Goal: Task Accomplishment & Management: Manage account settings

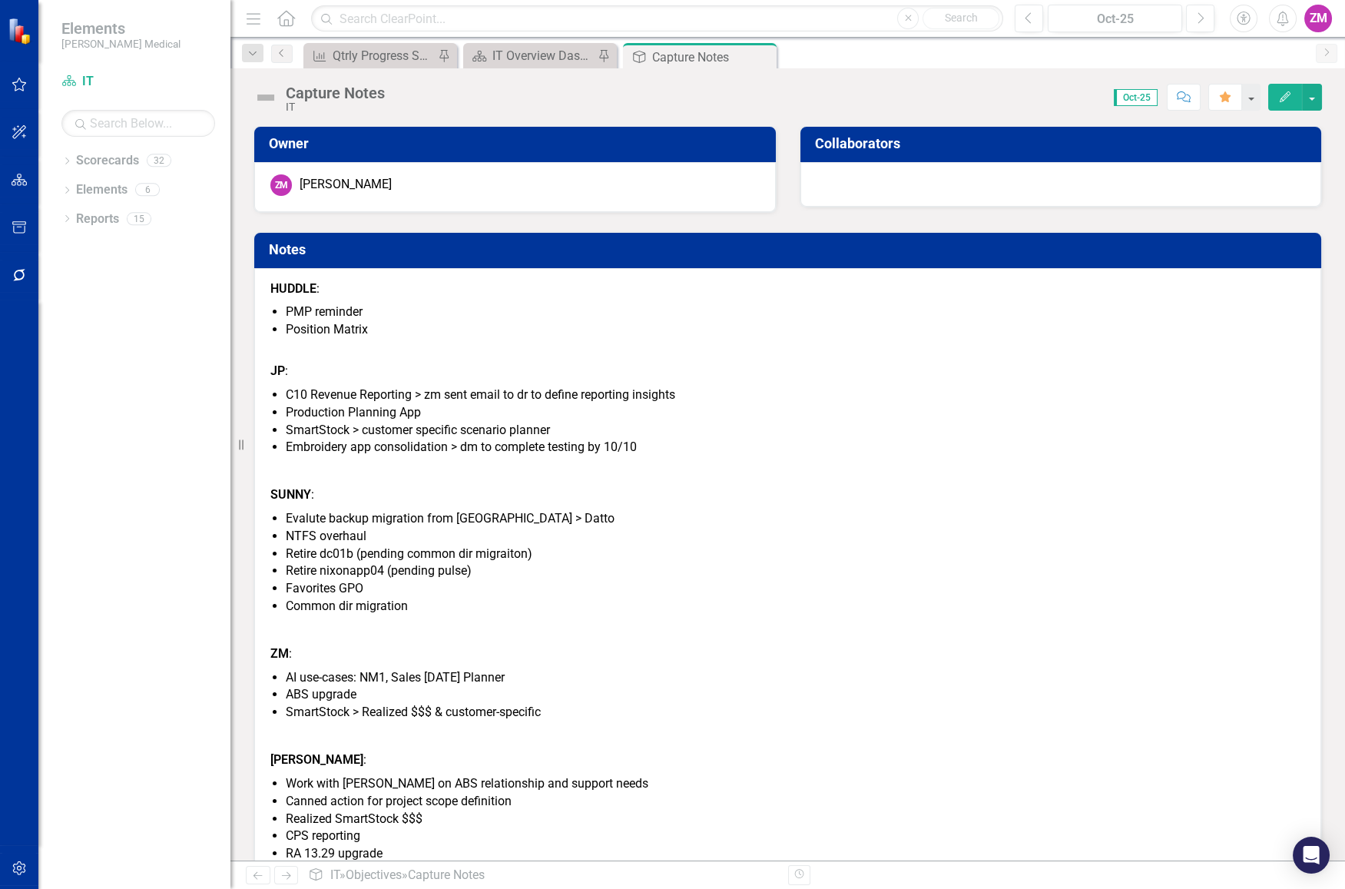
click at [687, 489] on p "SUNNY :" at bounding box center [787, 495] width 1035 height 24
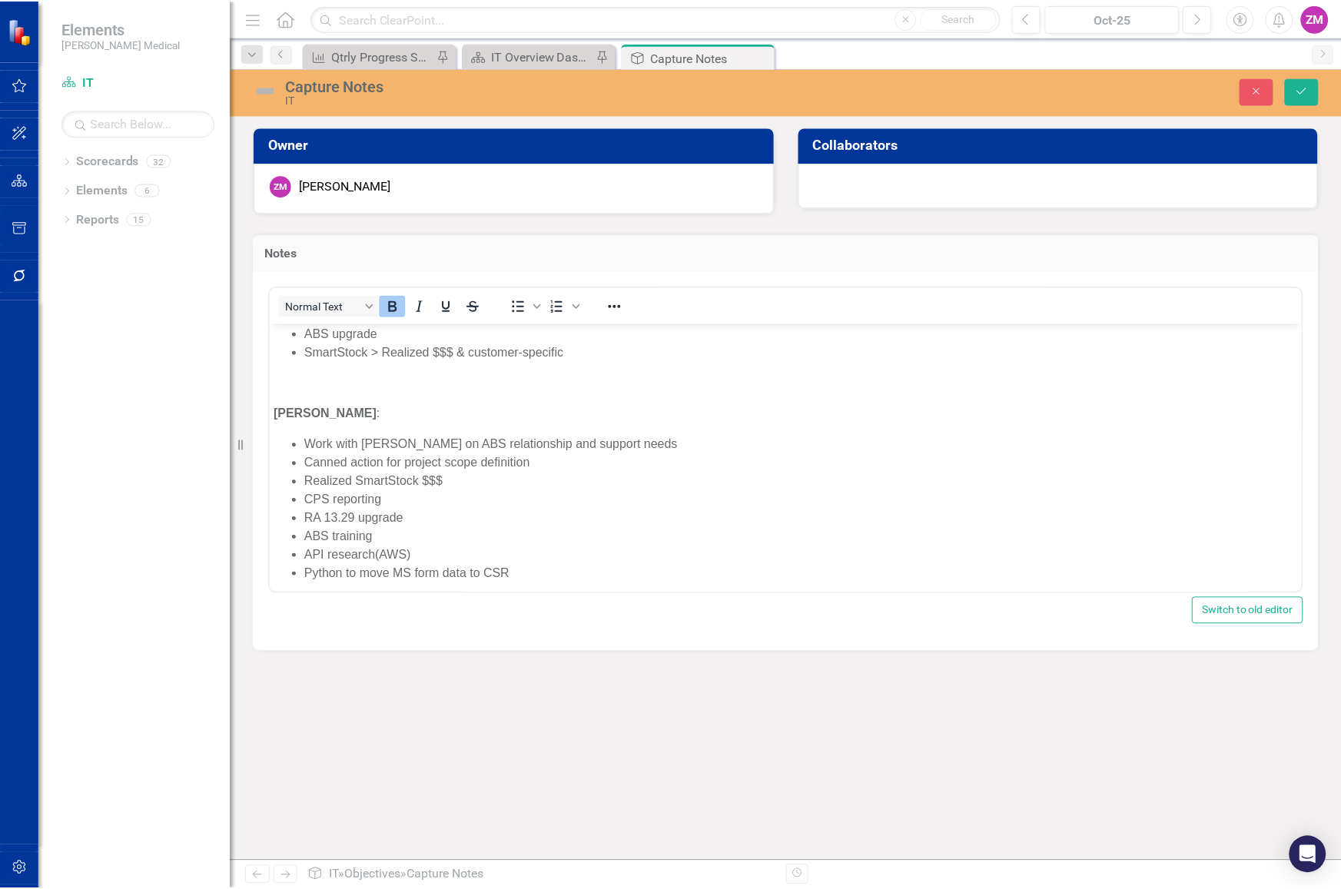
scroll to position [463, 0]
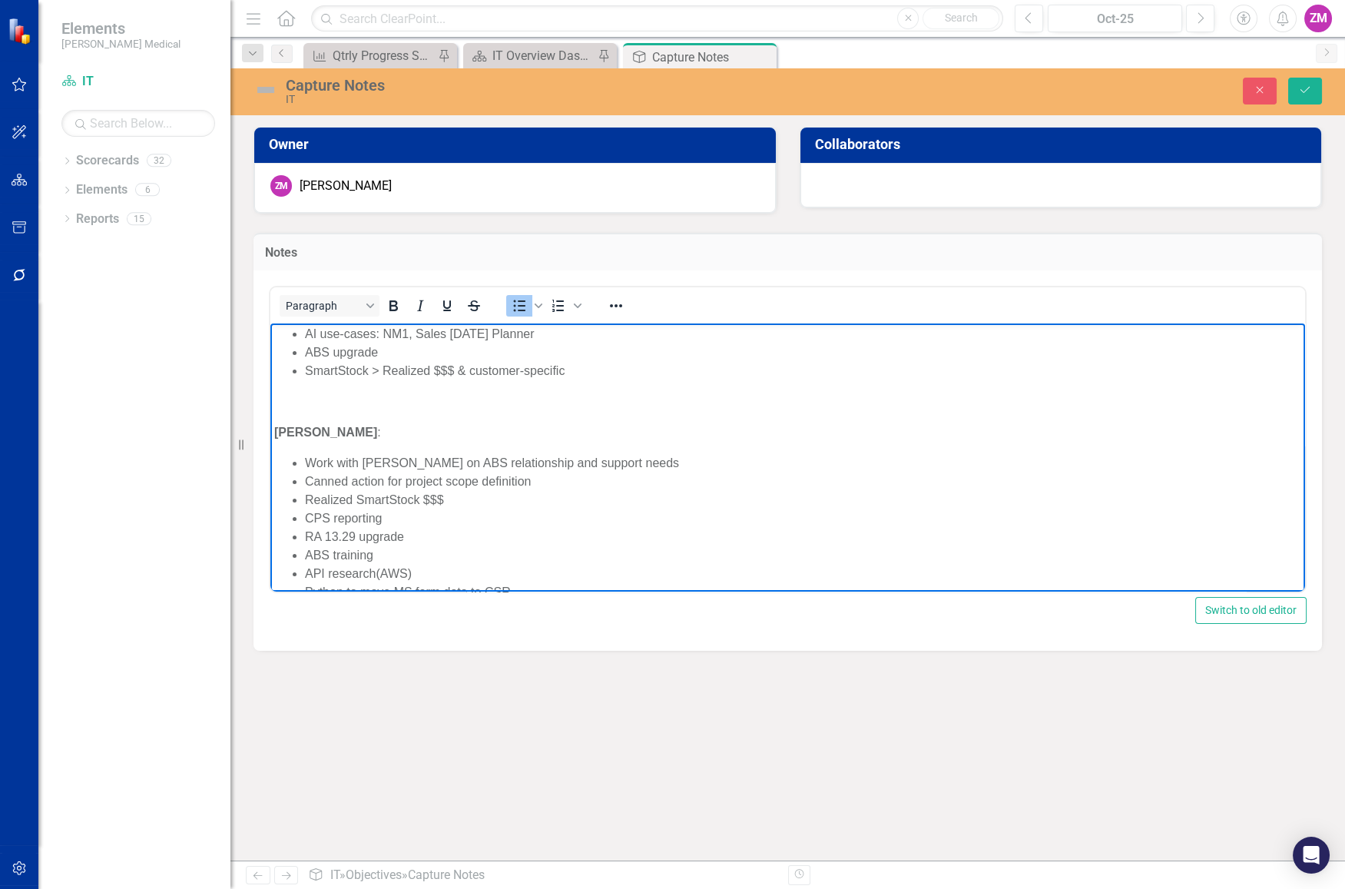
click at [303, 457] on ul "Work with [PERSON_NAME] on ABS relationship and support needs Canned action for…" at bounding box center [787, 527] width 1027 height 148
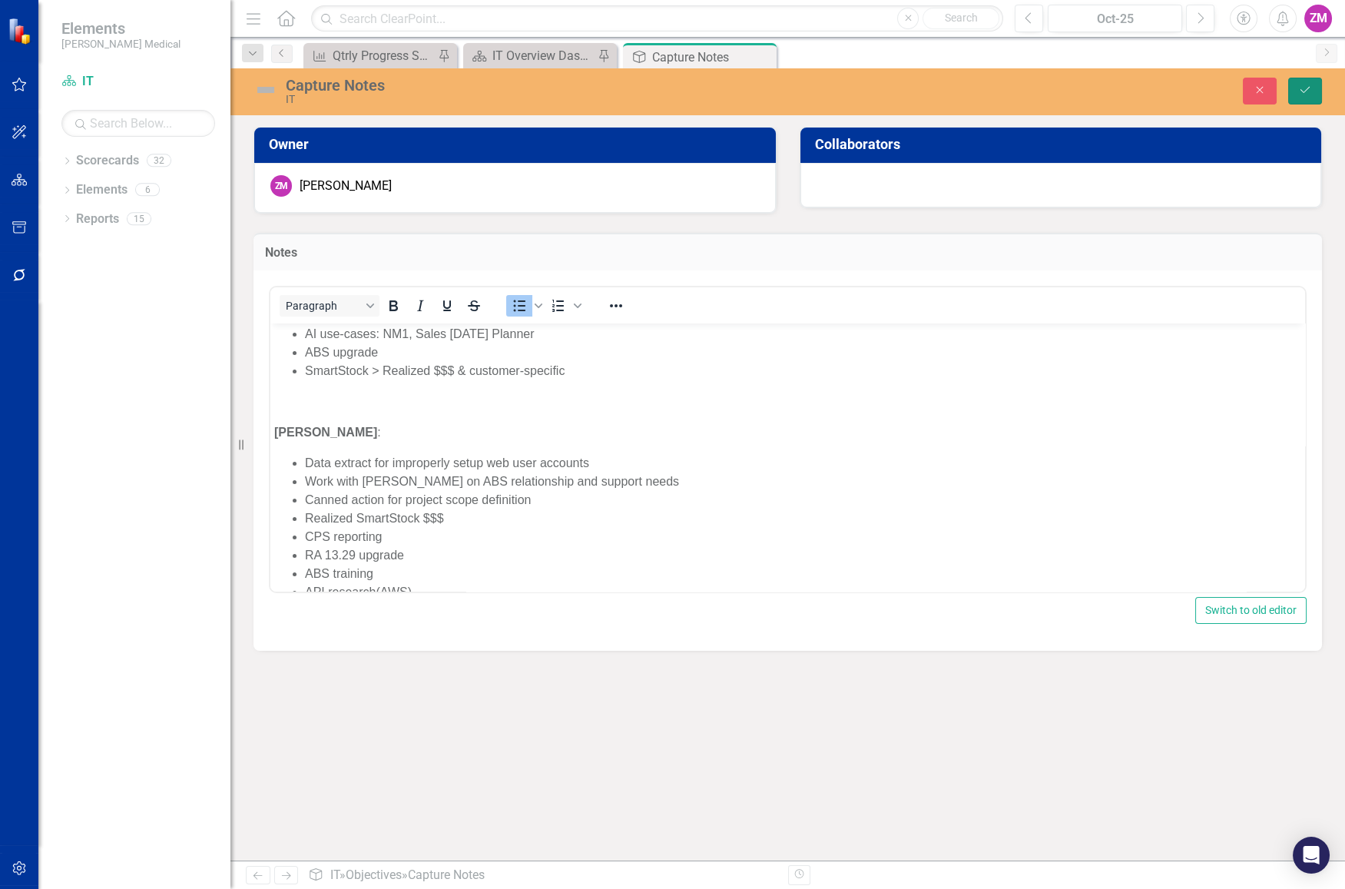
click at [1313, 89] on button "Save" at bounding box center [1305, 91] width 34 height 27
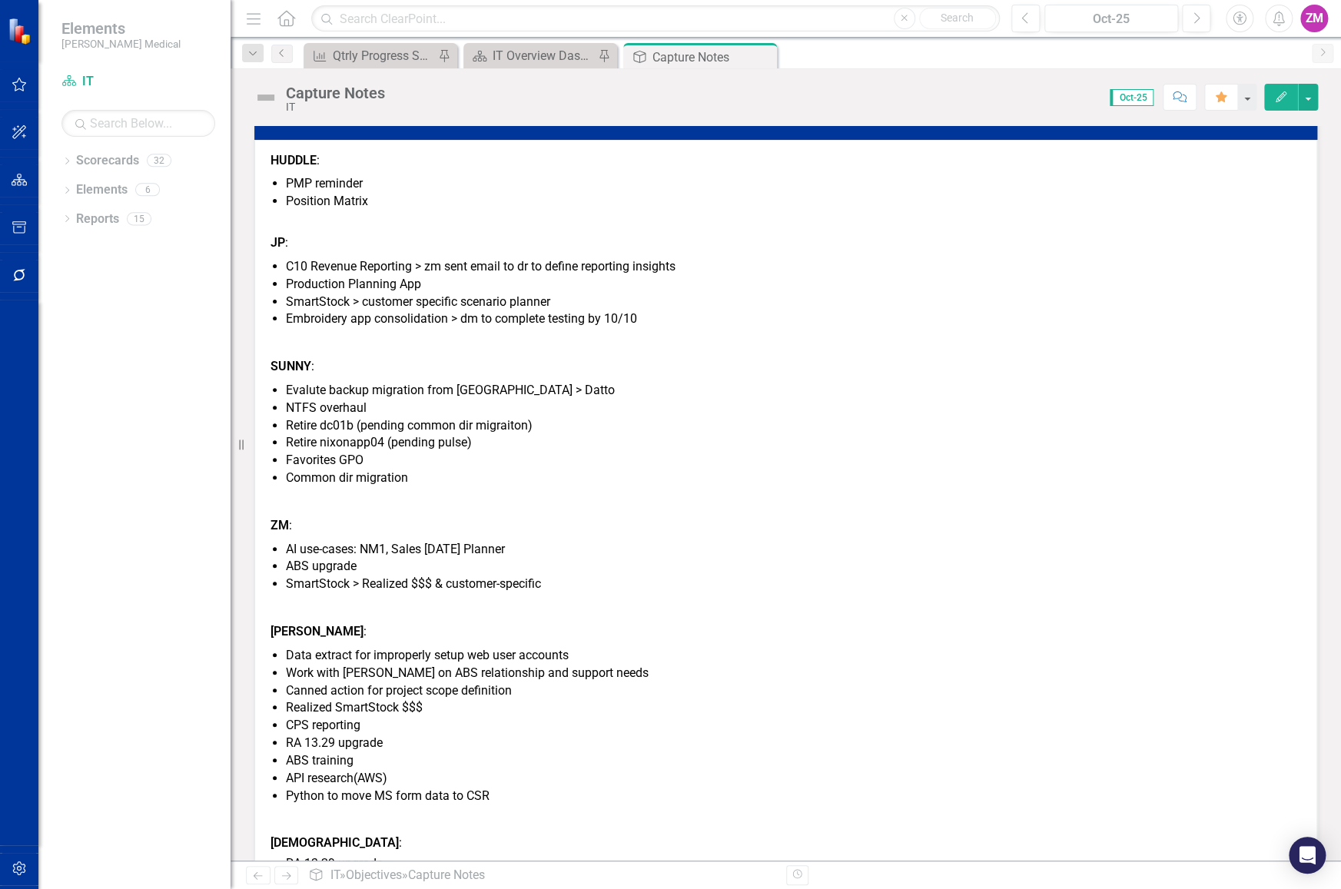
scroll to position [139, 0]
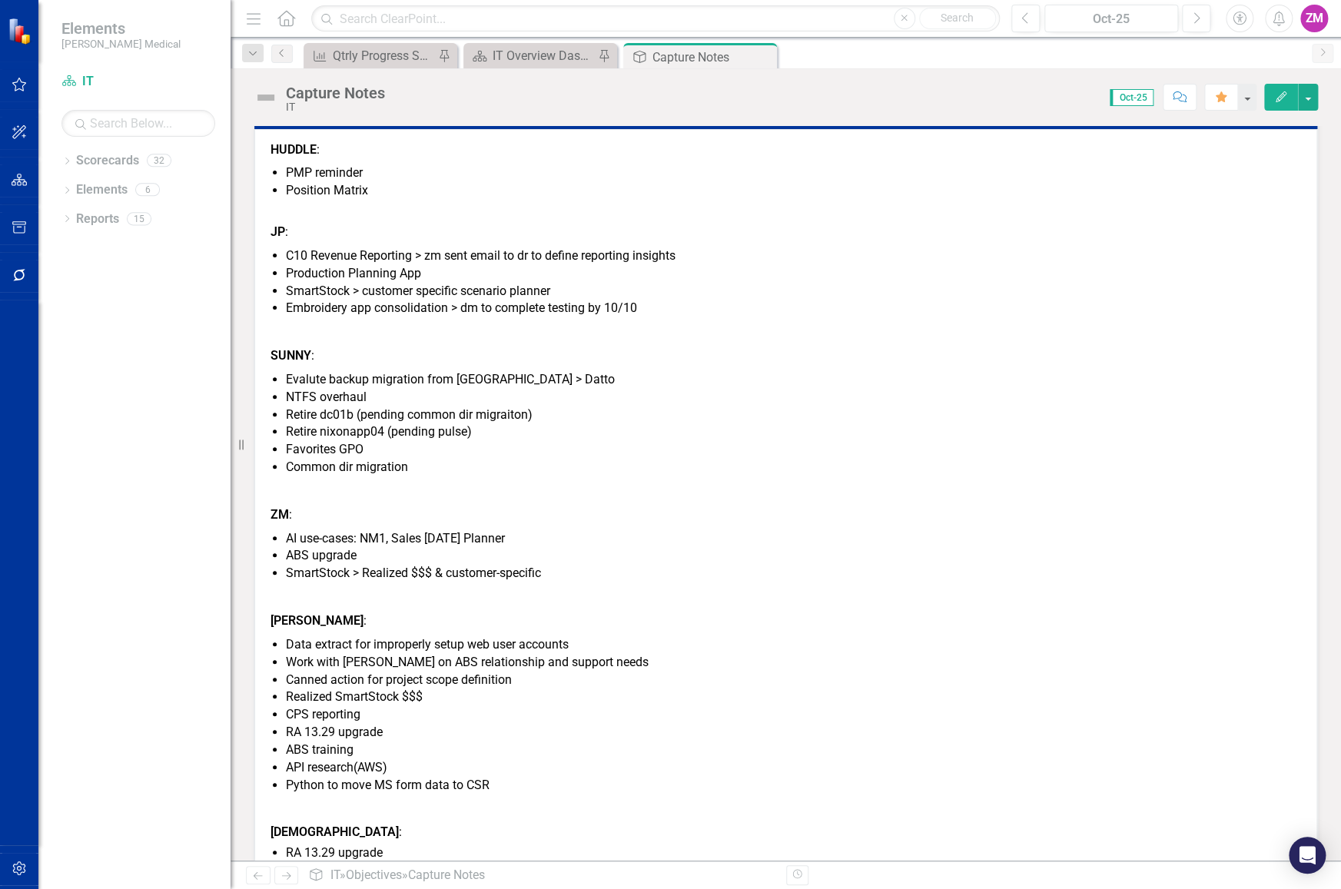
click at [648, 258] on li "C10 Revenue Reporting > zm sent email to dr to define reporting insights" at bounding box center [793, 256] width 1015 height 18
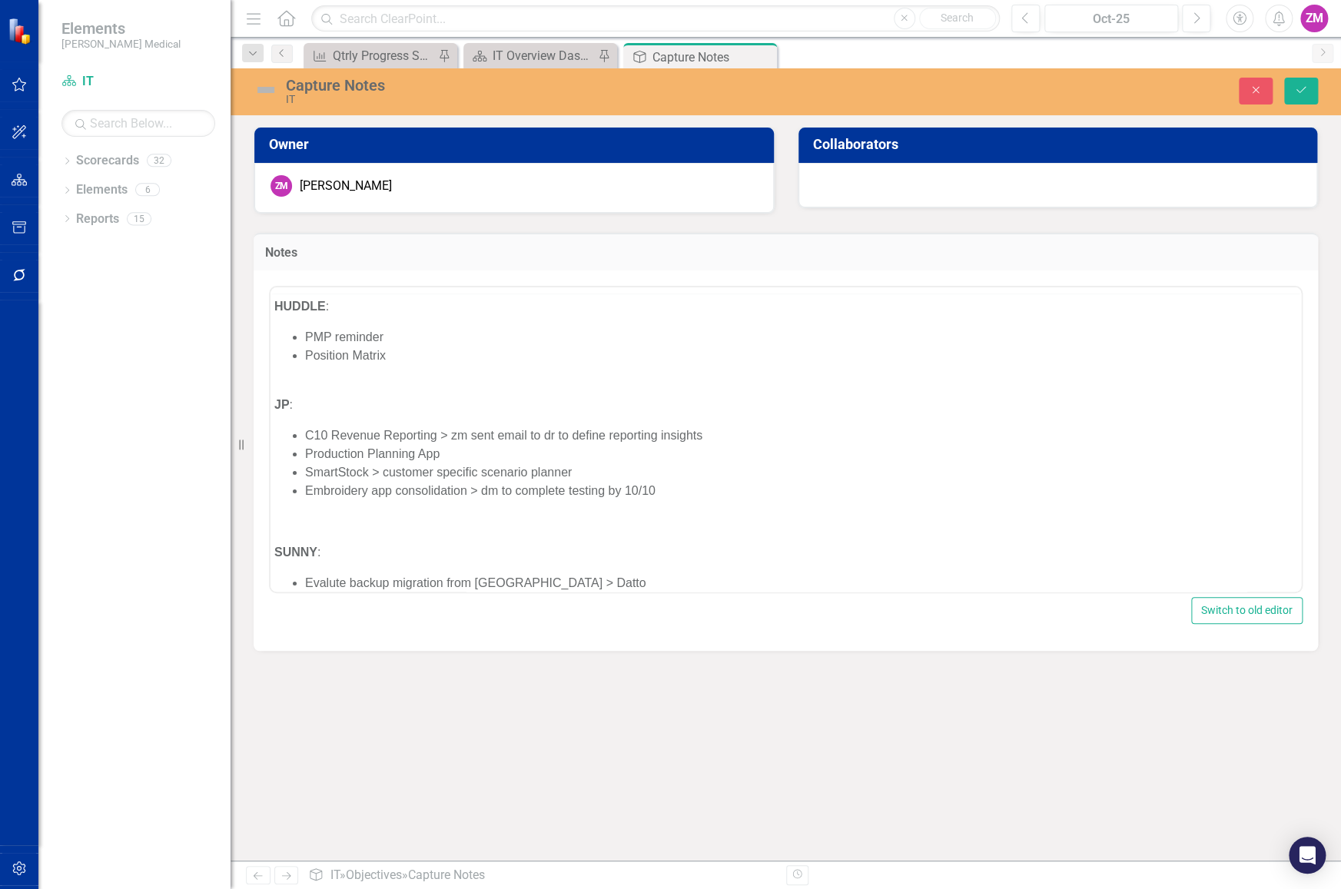
scroll to position [0, 0]
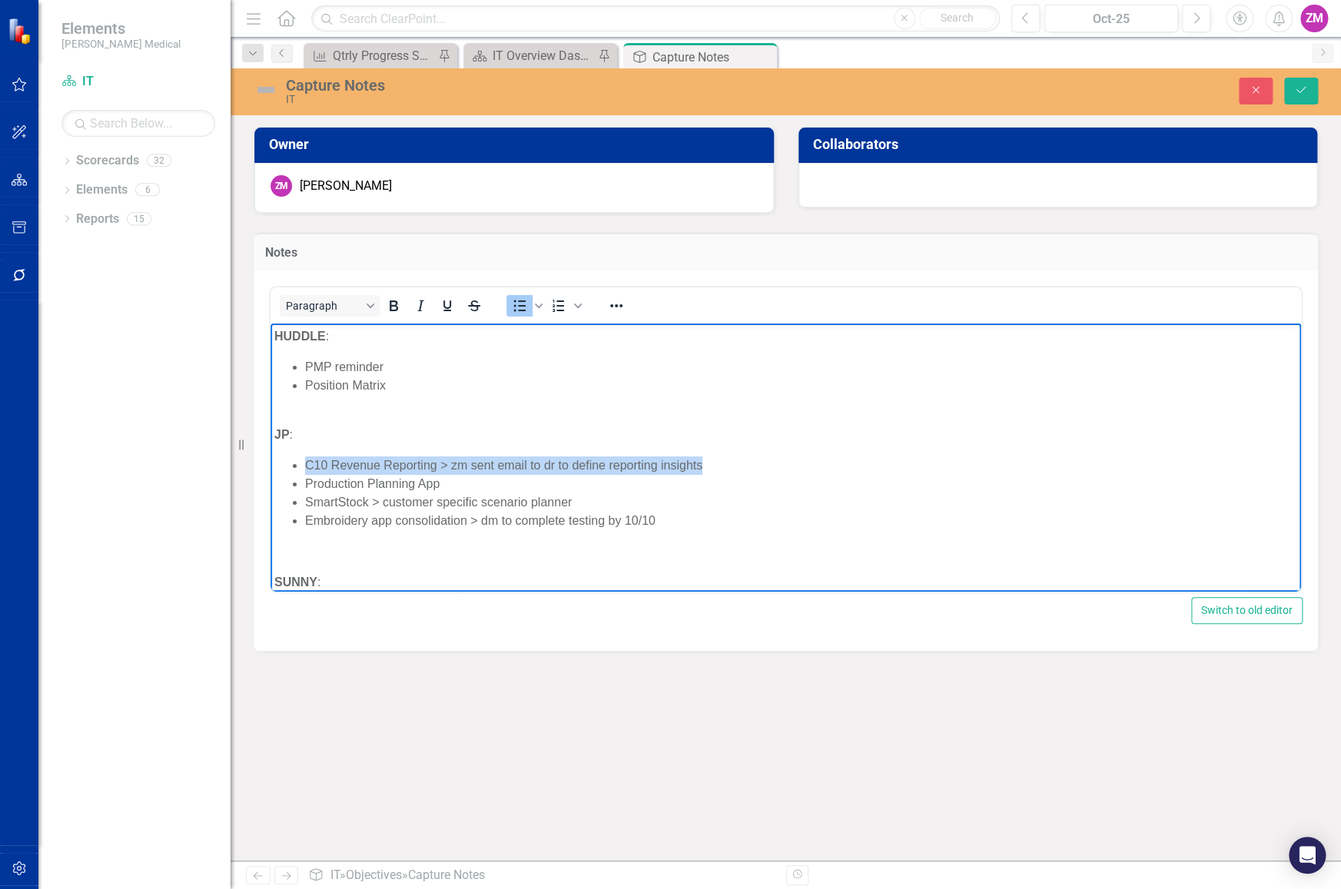
drag, startPoint x: 714, startPoint y: 462, endPoint x: 297, endPoint y: 453, distance: 417.3
click at [297, 453] on body "HUDDLE : PMP reminder Position Matrix JP : C10 Revenue Reporting > zm sent emai…" at bounding box center [785, 803] width 1030 height 960
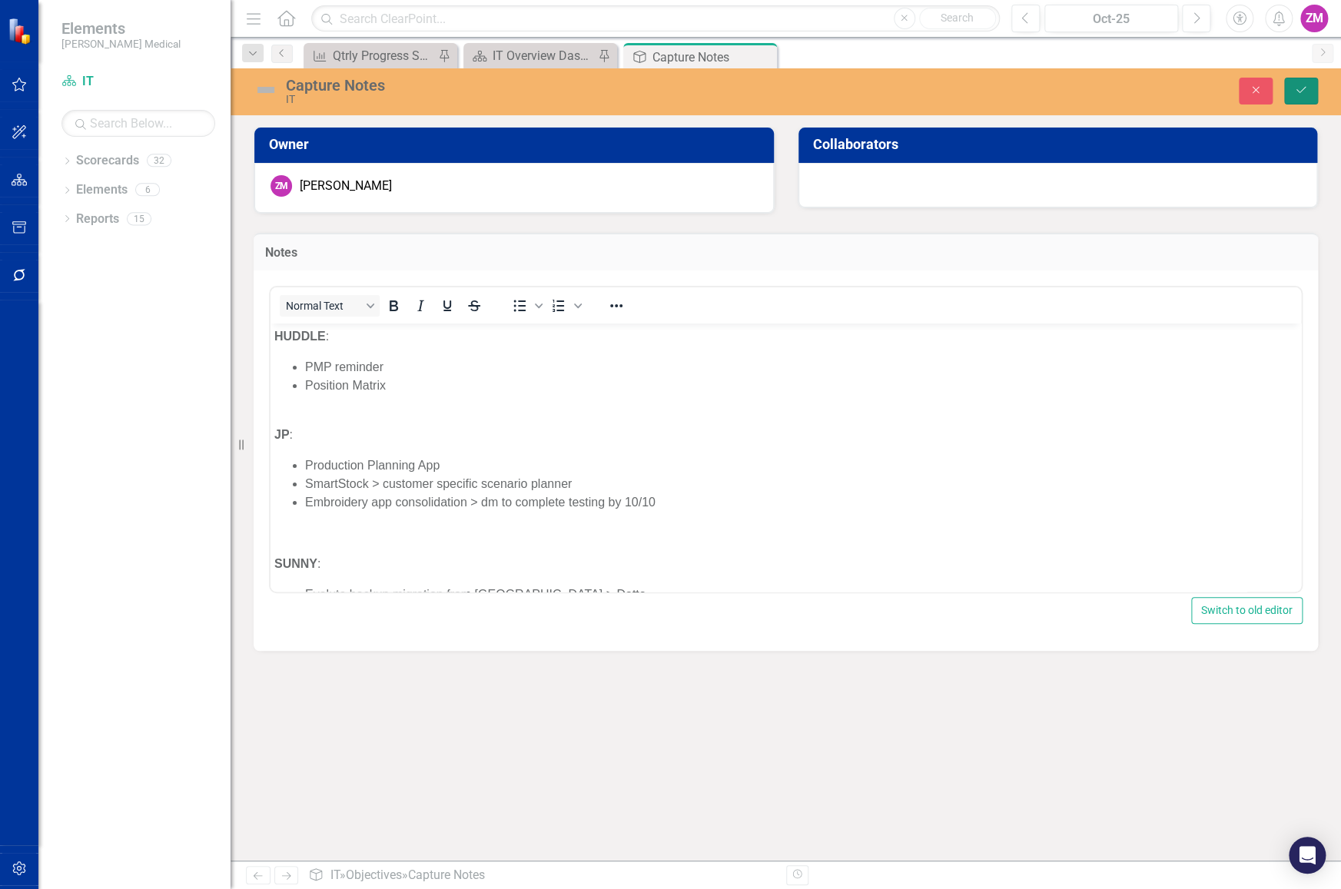
click at [1311, 94] on button "Save" at bounding box center [1301, 91] width 34 height 27
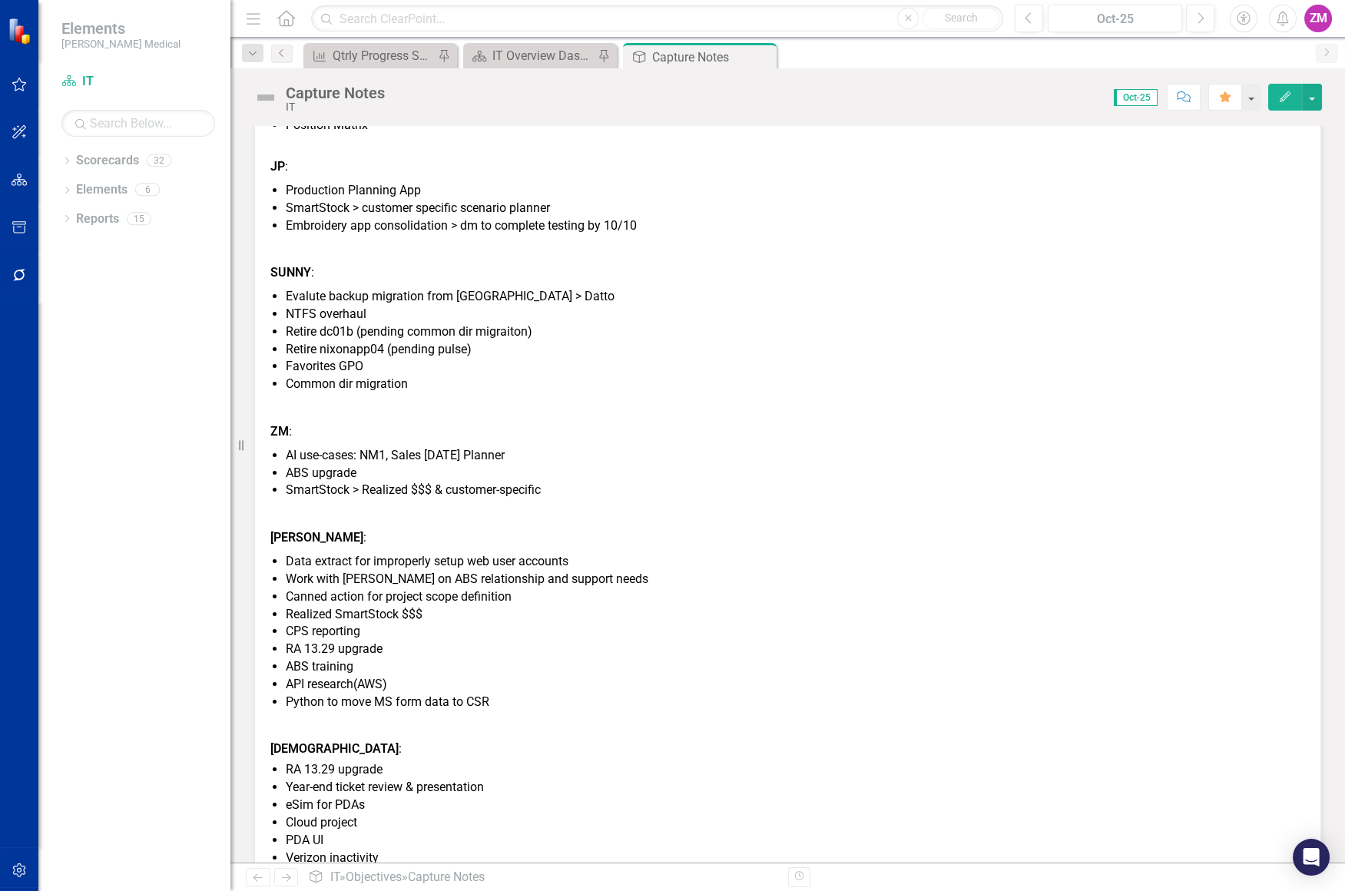
scroll to position [171, 0]
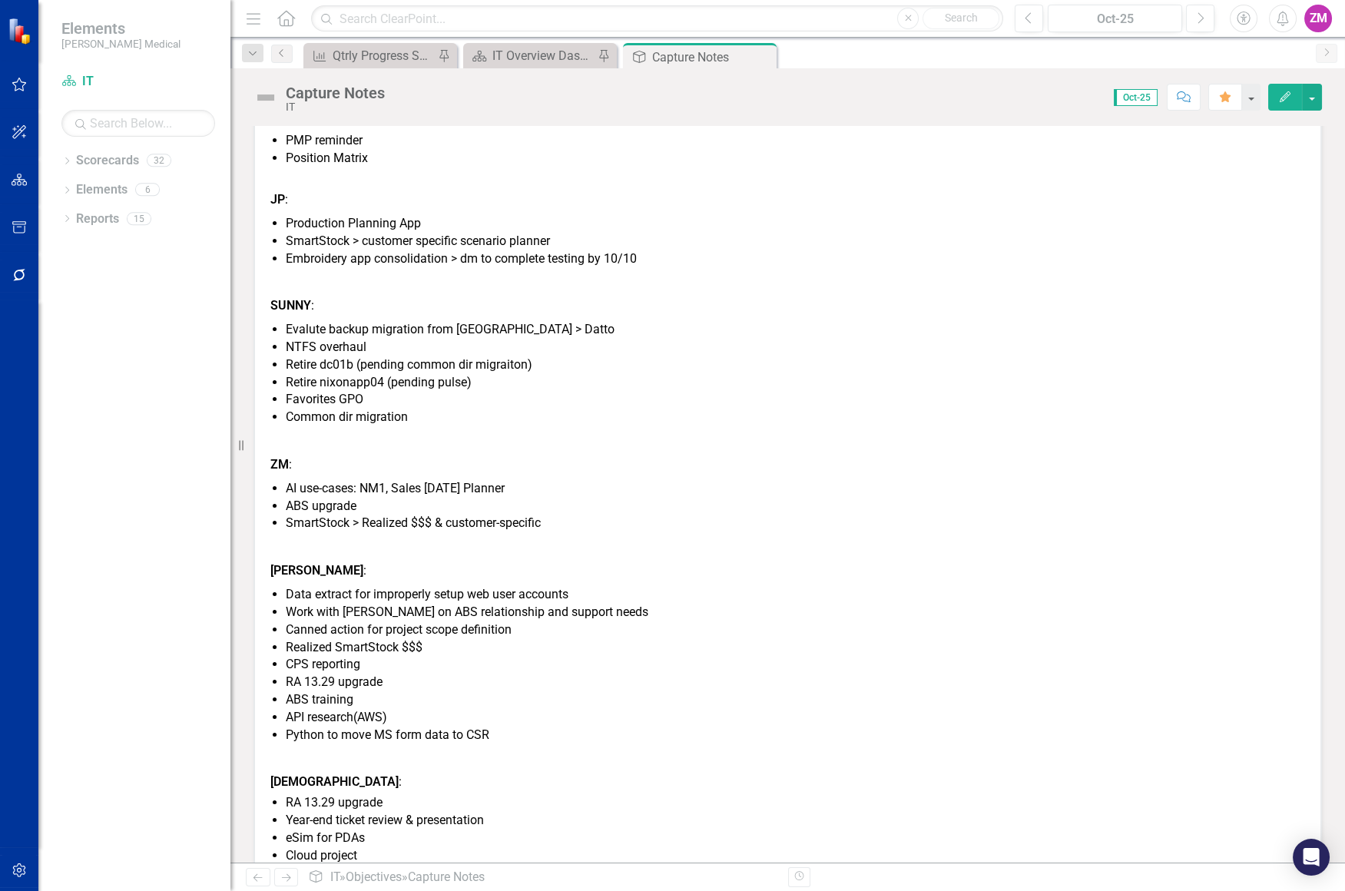
click at [603, 124] on div "Capture Notes IT Score: N/A Oct-25 Completed Comment Favorite Edit Owner ZM [PE…" at bounding box center [787, 465] width 1115 height 794
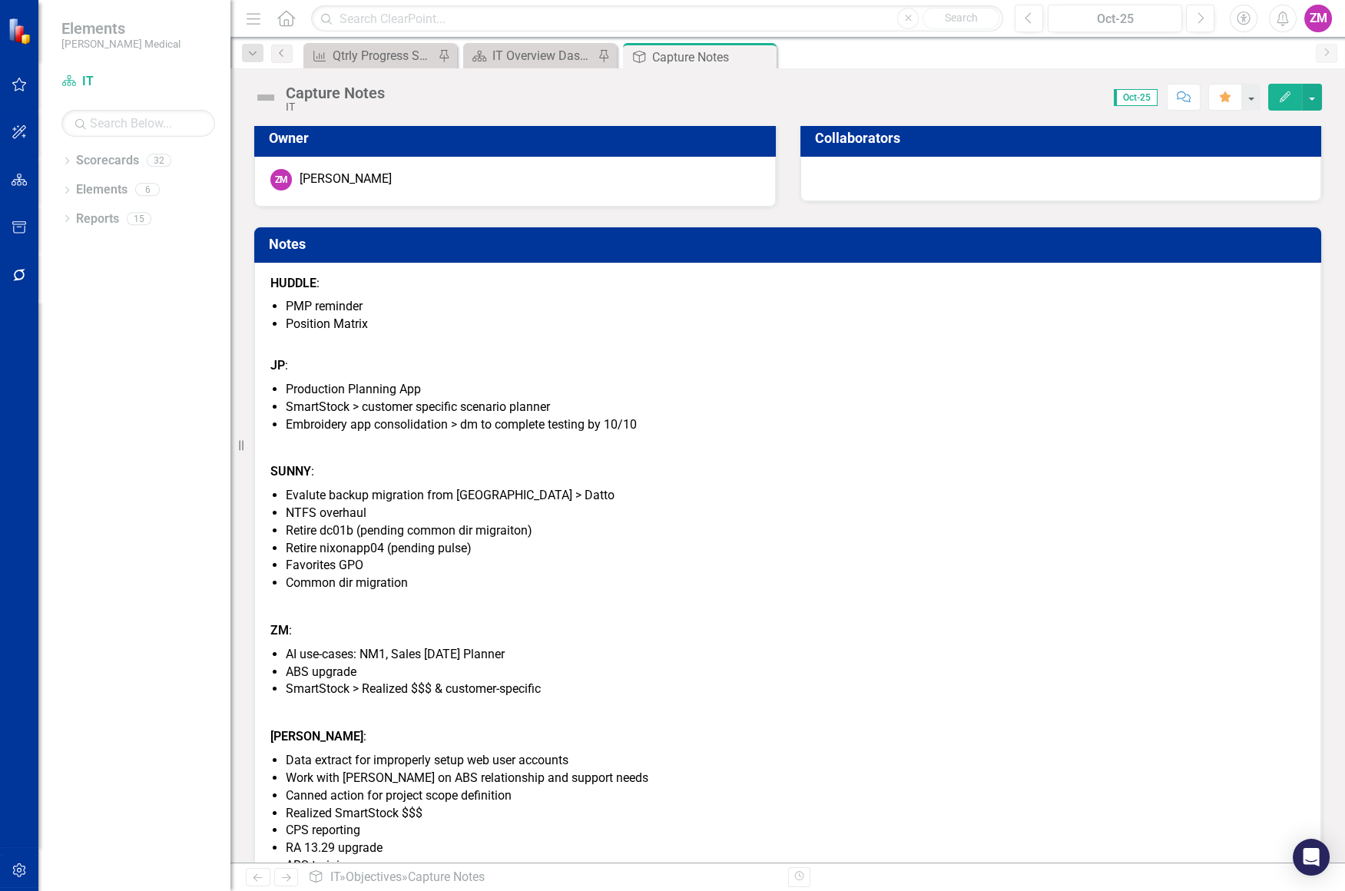
scroll to position [0, 0]
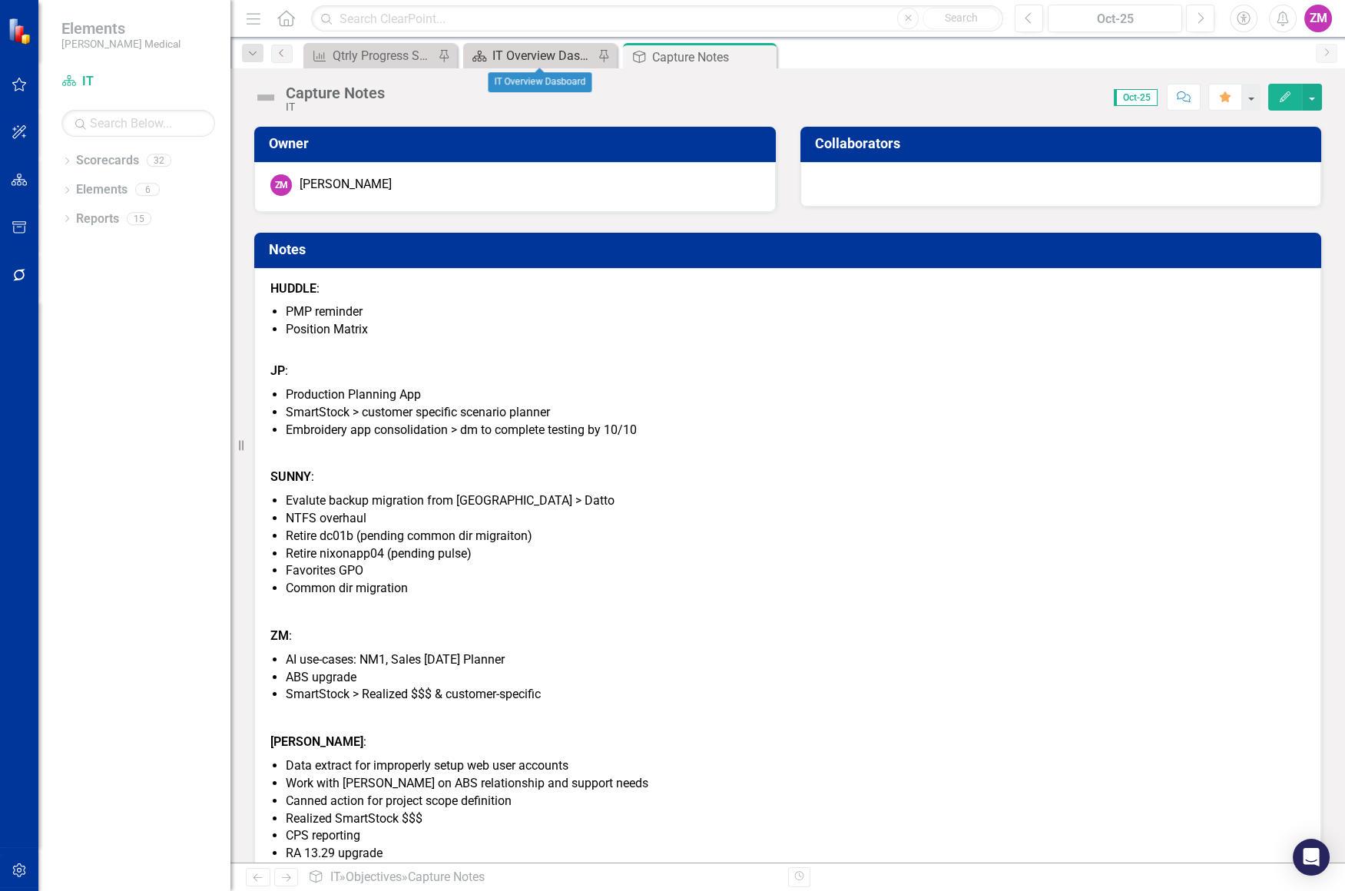
click at [539, 57] on div "IT Overview Dasboard" at bounding box center [542, 55] width 101 height 19
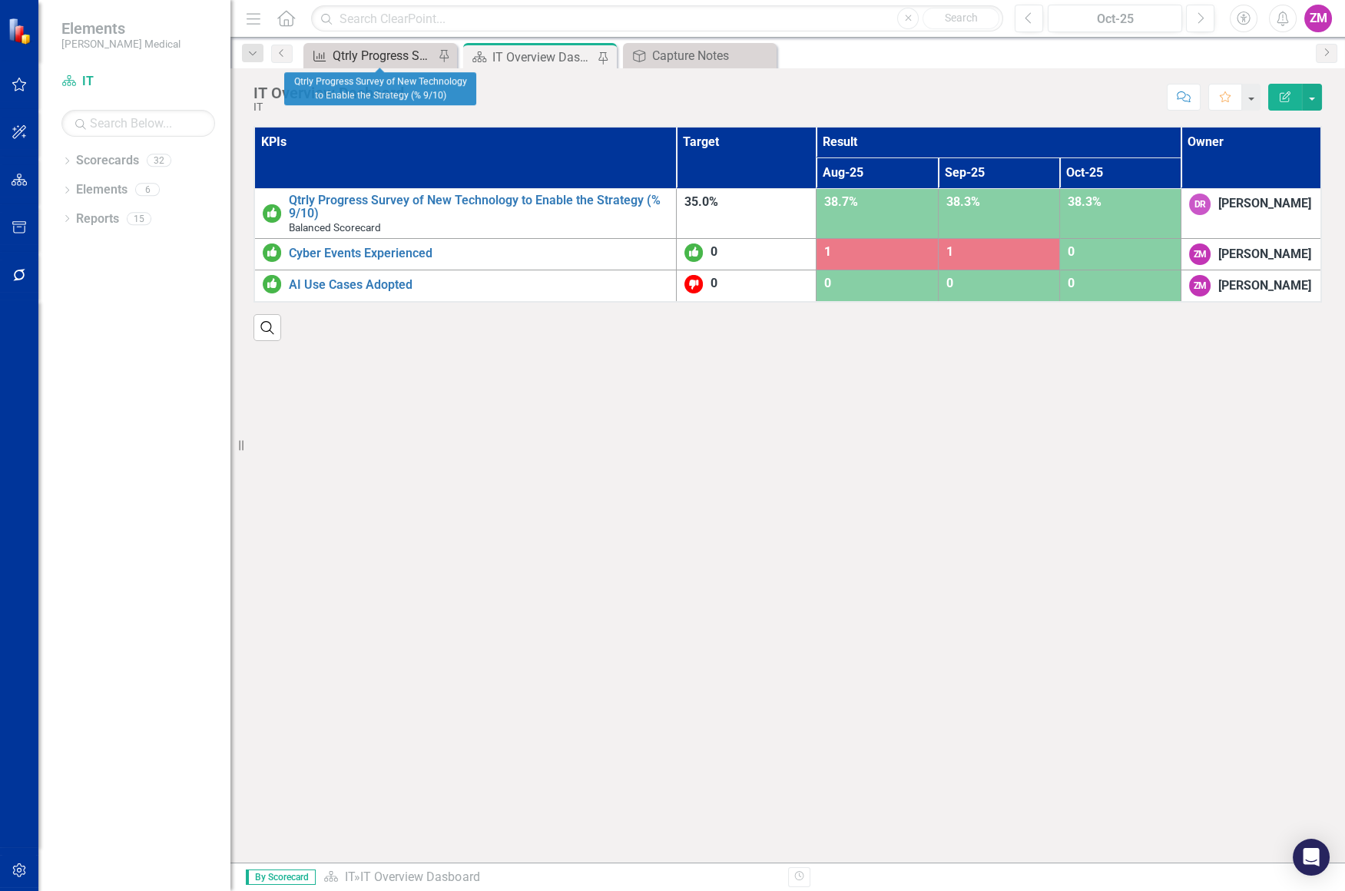
click at [373, 51] on div "Qtrly Progress Survey of New Technology to Enable the Strategy (% 9/10)" at bounding box center [383, 55] width 101 height 19
